Goal: Information Seeking & Learning: Learn about a topic

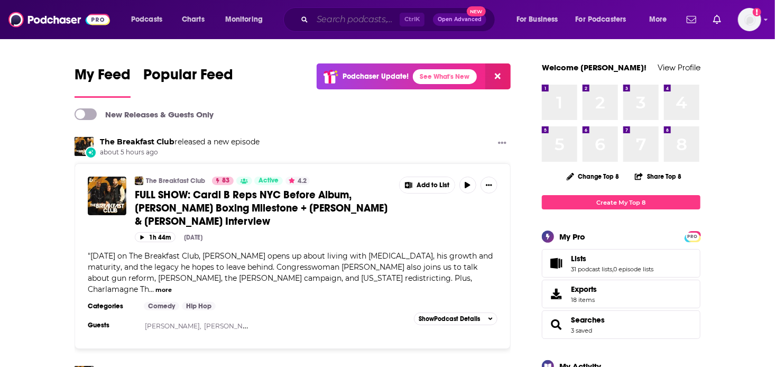
click at [365, 19] on input "Search podcasts, credits, & more..." at bounding box center [355, 19] width 87 height 17
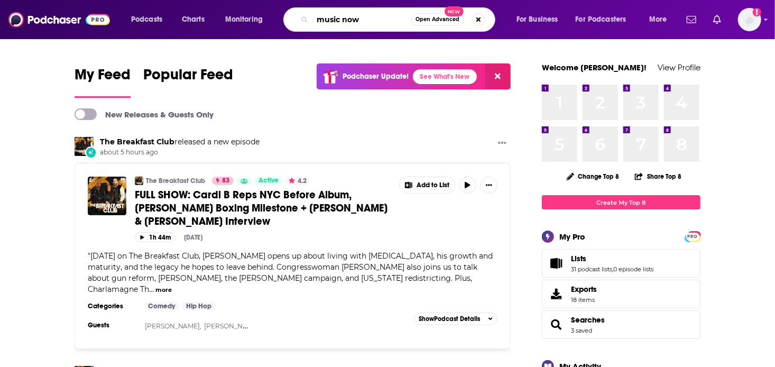
type input "music now"
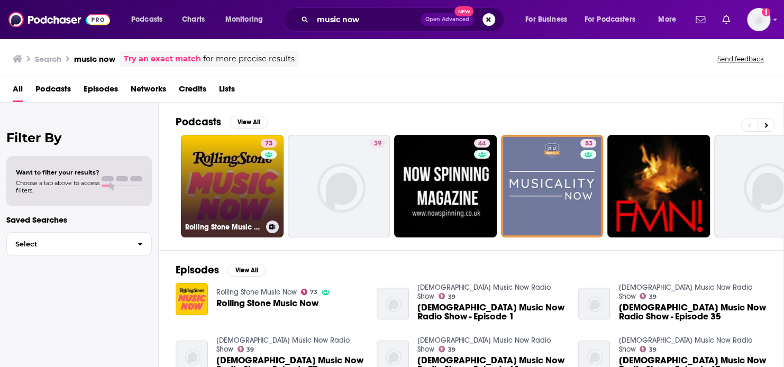
click at [229, 195] on link "73 Rolling Stone Music Now" at bounding box center [232, 186] width 103 height 103
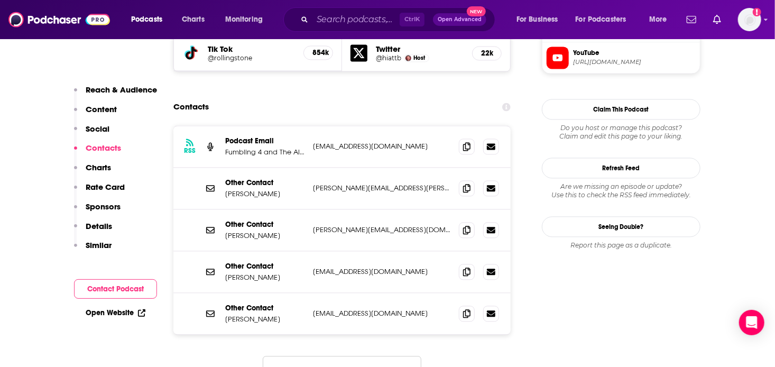
scroll to position [1057, 0]
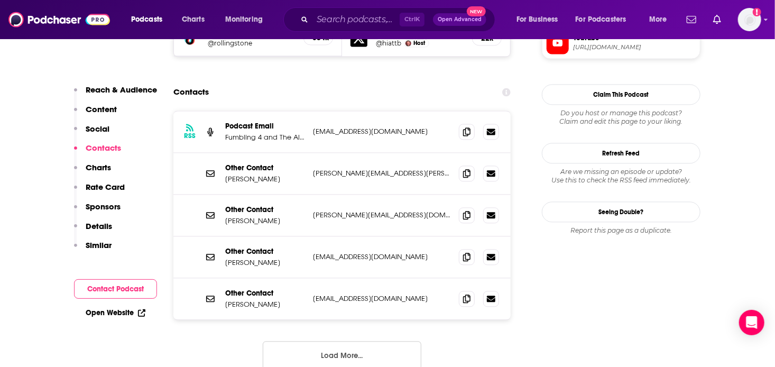
click at [365, 341] on button "Load More..." at bounding box center [342, 355] width 159 height 29
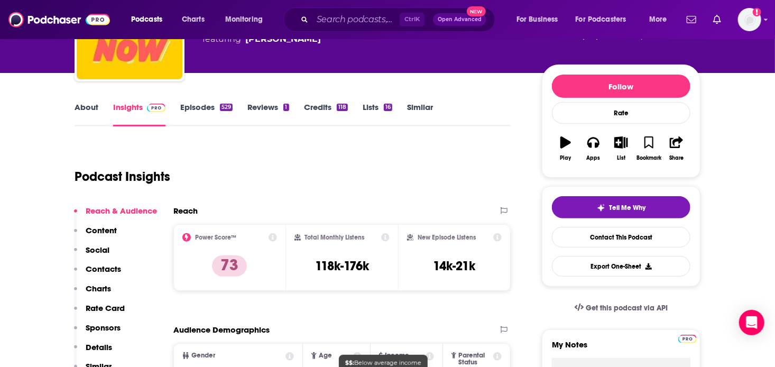
scroll to position [53, 0]
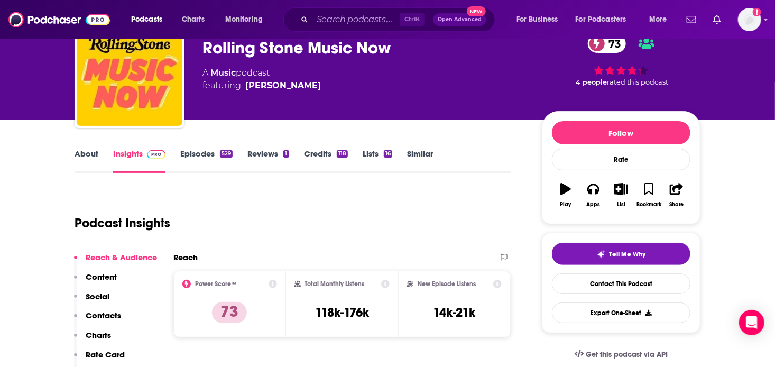
click at [210, 151] on link "Episodes 529" at bounding box center [206, 161] width 52 height 24
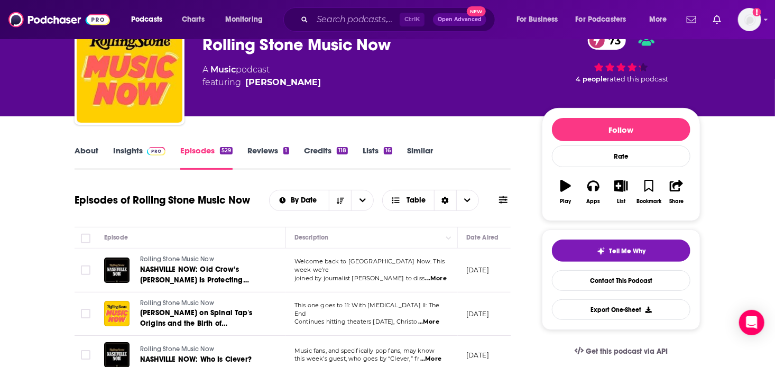
scroll to position [106, 0]
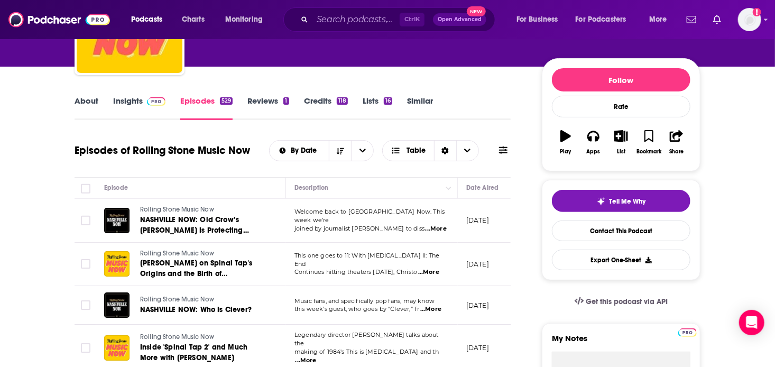
click at [435, 310] on span "...More" at bounding box center [430, 309] width 21 height 8
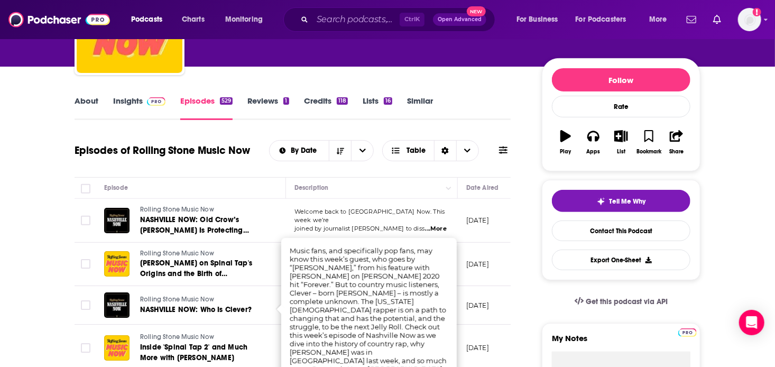
scroll to position [159, 0]
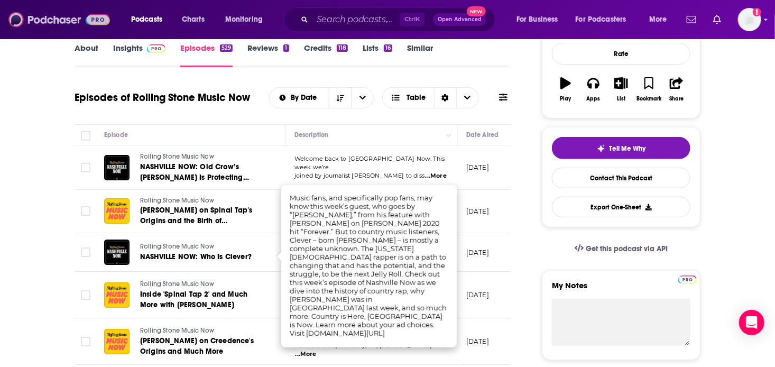
click at [59, 23] on img at bounding box center [59, 20] width 102 height 20
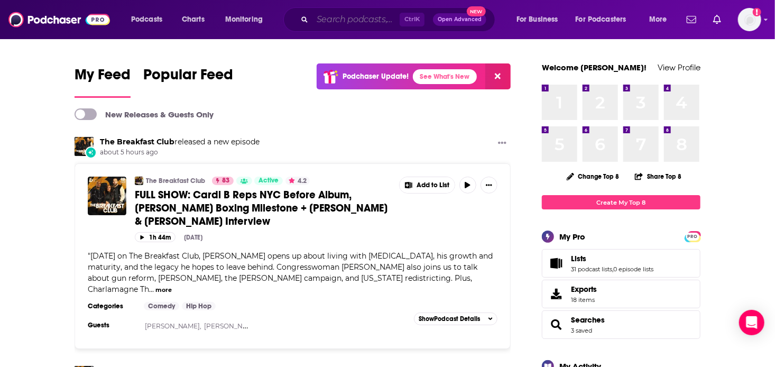
click at [353, 22] on input "Search podcasts, credits, & more..." at bounding box center [355, 19] width 87 height 17
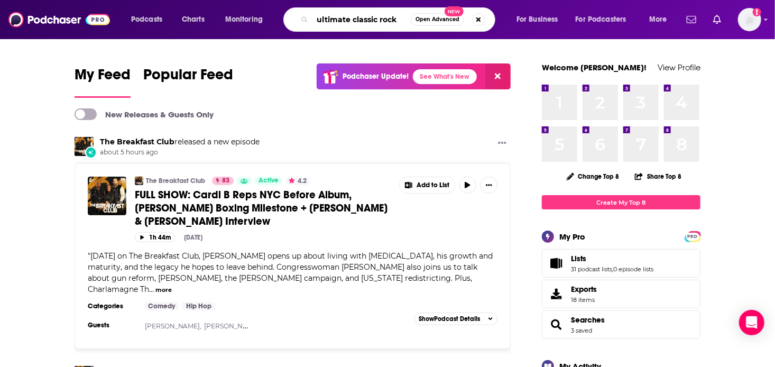
type input "ultimate classic rock"
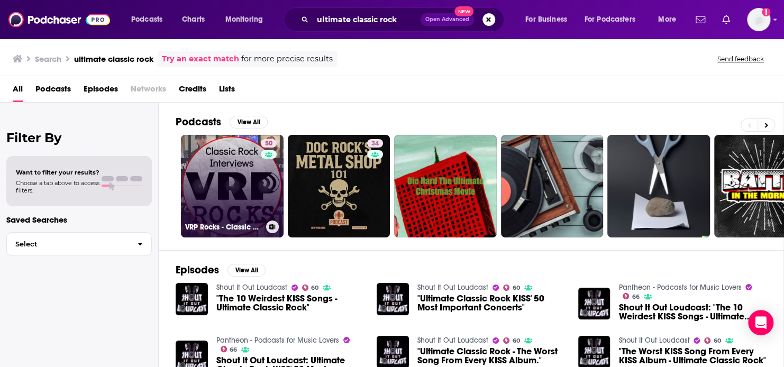
click at [235, 170] on link "50 VRP Rocks - Classic Rock Interviews" at bounding box center [232, 186] width 103 height 103
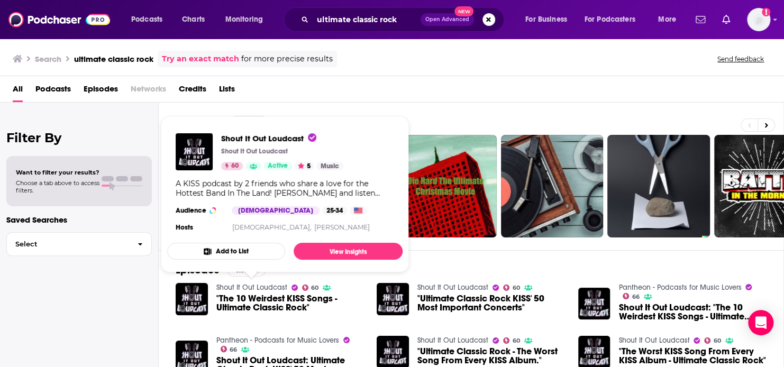
click at [274, 287] on link "Shout It Out Loudcast" at bounding box center [251, 287] width 71 height 9
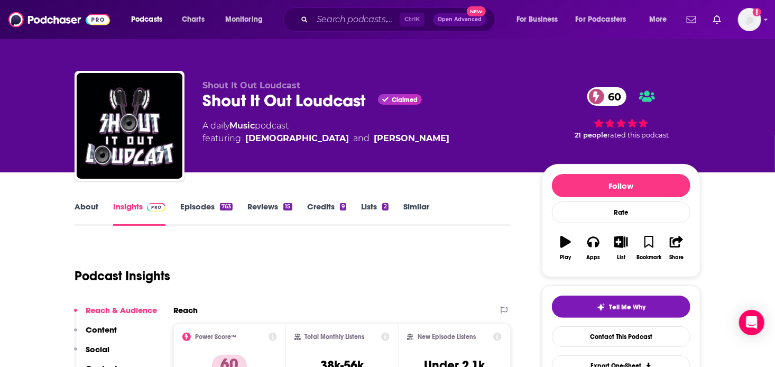
click at [90, 204] on link "About" at bounding box center [87, 213] width 24 height 24
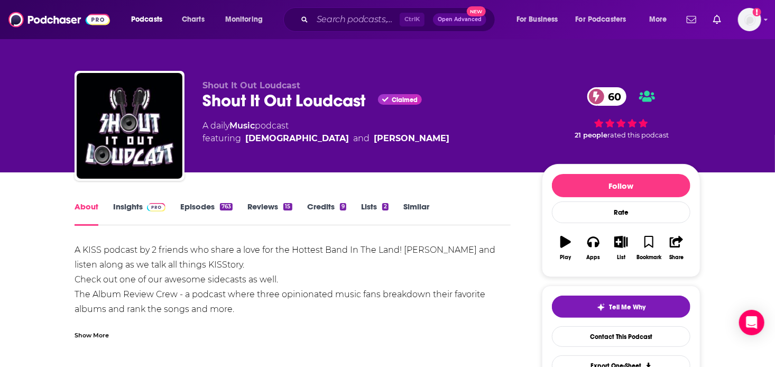
click at [141, 207] on link "Insights" at bounding box center [139, 213] width 52 height 24
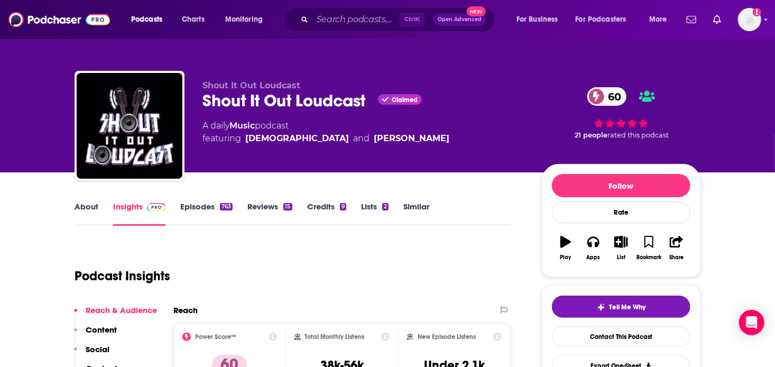
click at [205, 205] on link "Episodes 763" at bounding box center [206, 213] width 52 height 24
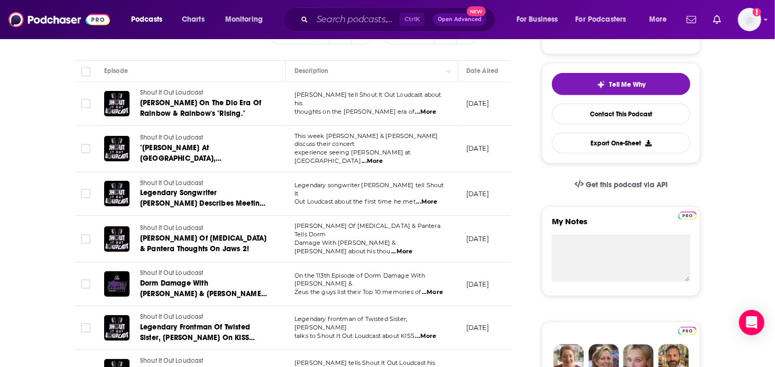
scroll to position [159, 0]
